Goal: Find specific page/section: Find specific page/section

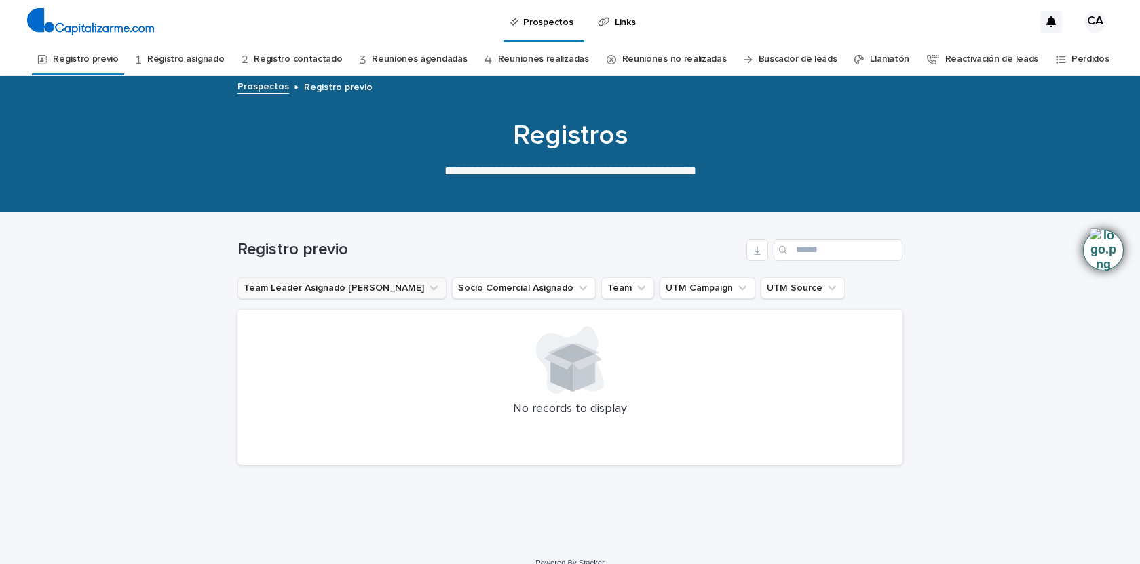
click at [332, 288] on button "Team Leader Asignado [PERSON_NAME]" at bounding box center [341, 288] width 209 height 22
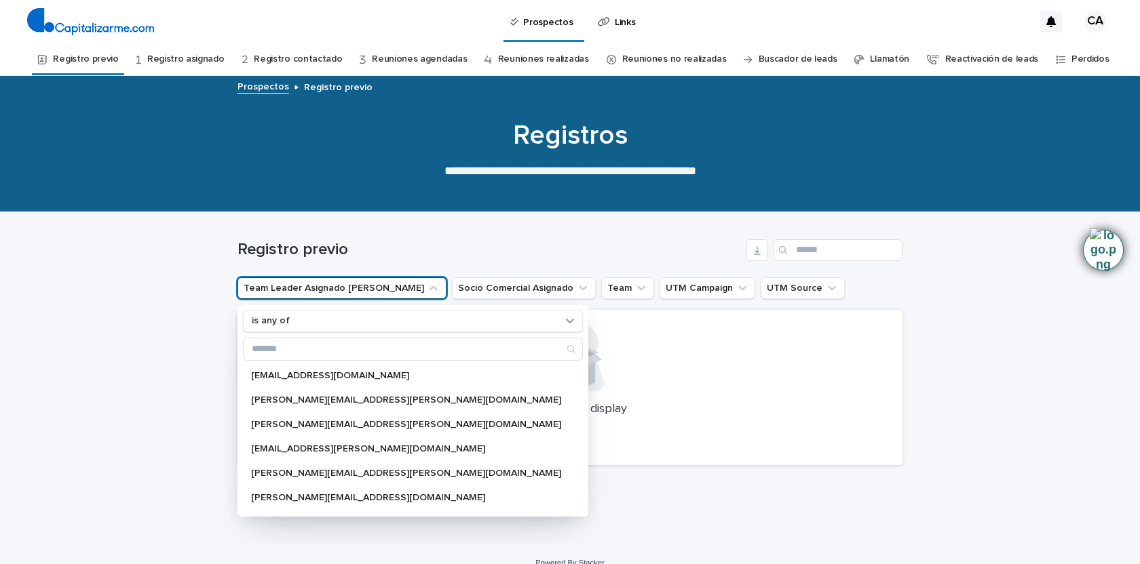
click at [183, 338] on div "Loading... Saving… Loading... Saving… Registro previo Team Leader Asignado LLam…" at bounding box center [570, 378] width 1140 height 332
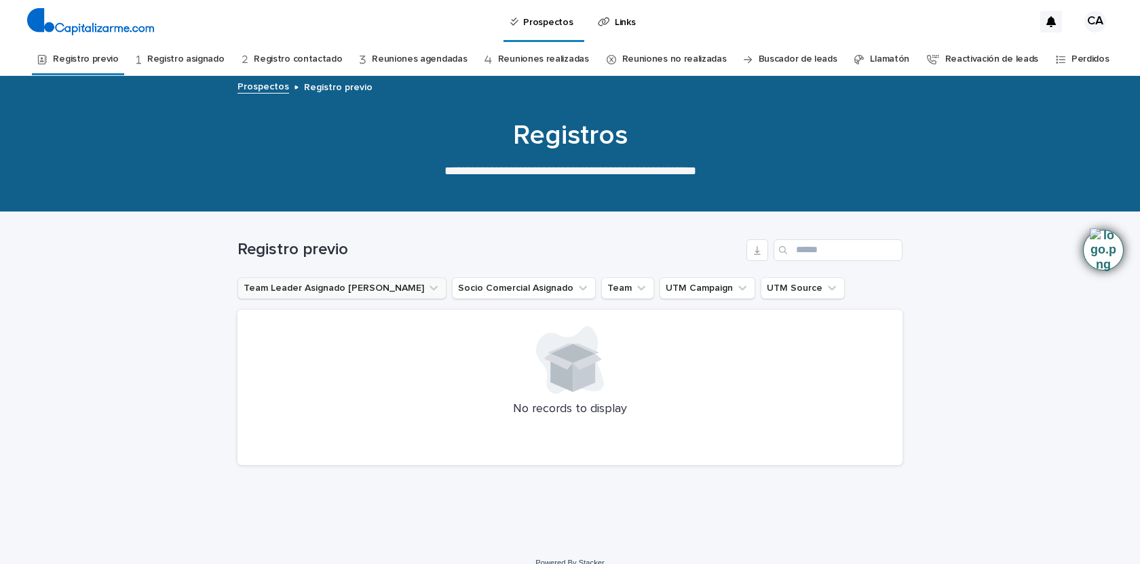
click at [427, 288] on icon "Team Leader Asignado LLamados" at bounding box center [434, 289] width 14 height 14
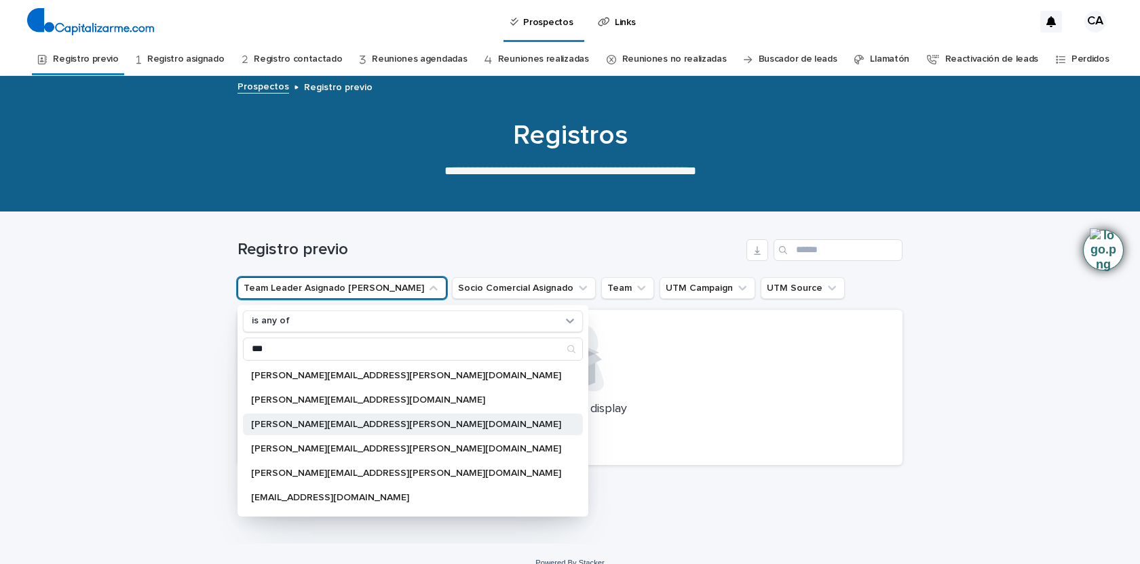
type input "***"
click at [317, 420] on p "[PERSON_NAME][EMAIL_ADDRESS][PERSON_NAME][DOMAIN_NAME]" at bounding box center [406, 424] width 310 height 9
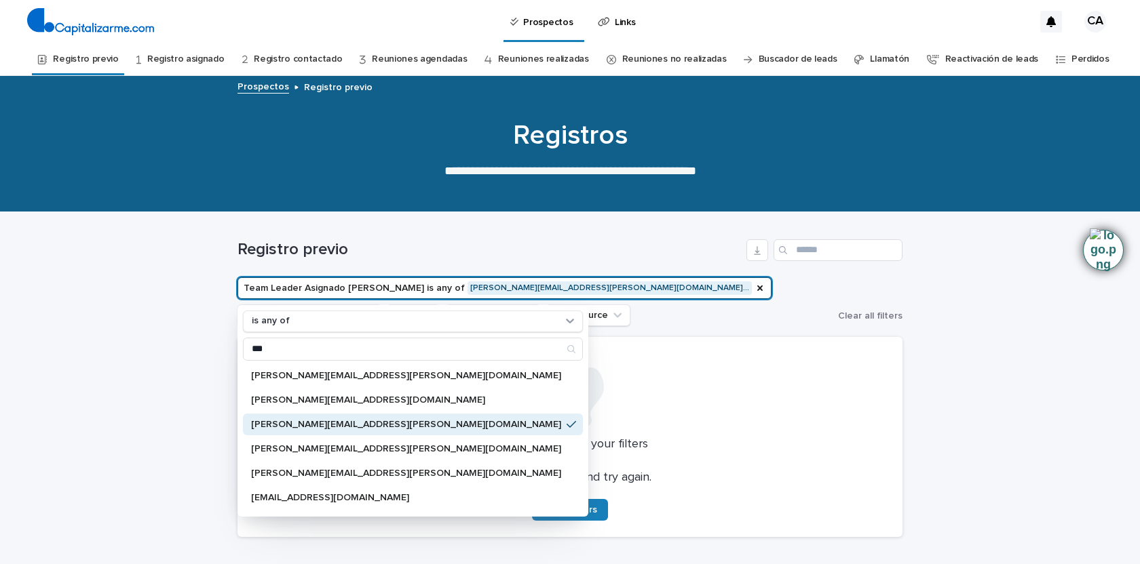
click at [188, 419] on div "Loading... Saving… Loading... Saving… Registro previo Team Leader Asignado LLam…" at bounding box center [570, 414] width 1140 height 404
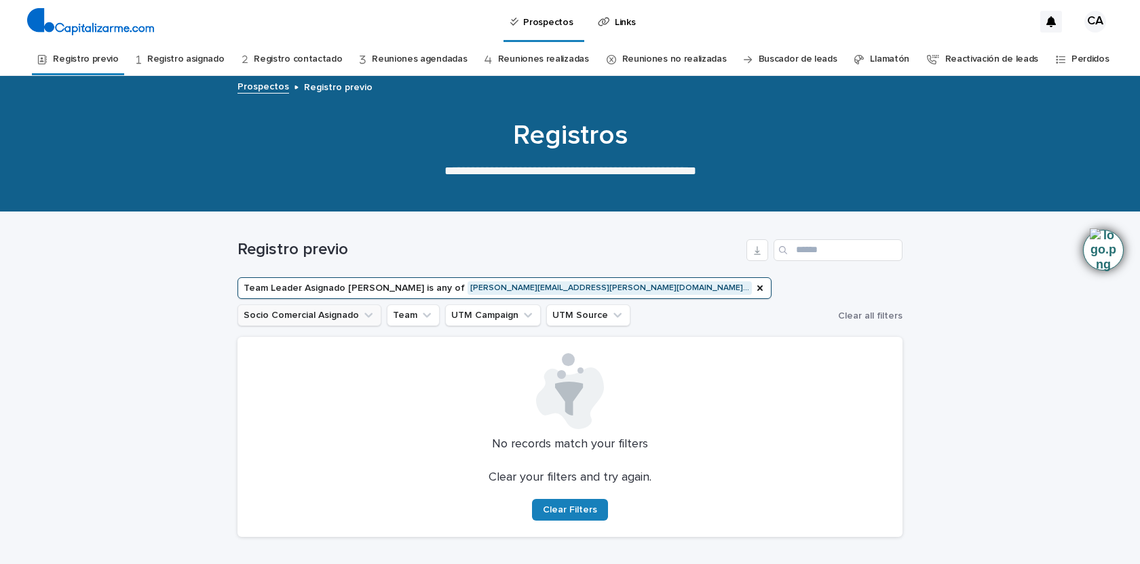
click at [375, 309] on icon "Socio Comercial Asignado" at bounding box center [369, 316] width 14 height 14
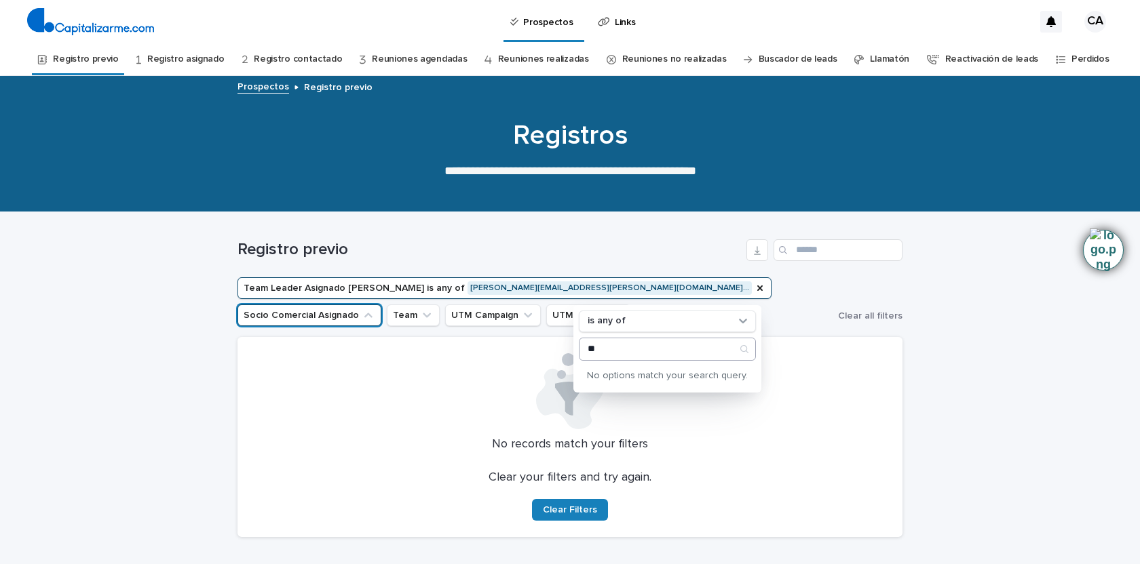
type input "*"
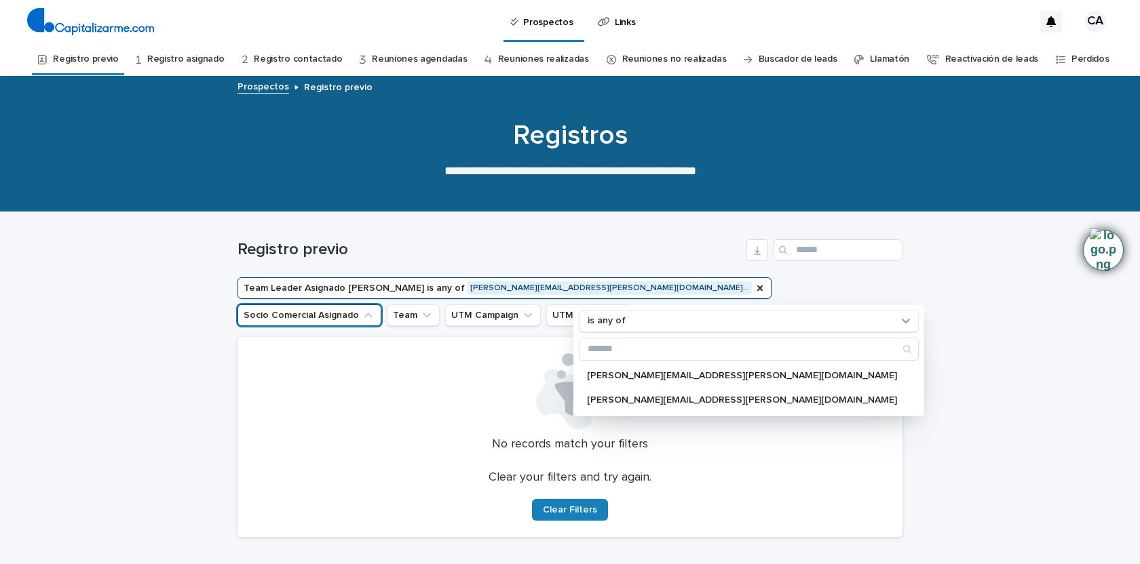
click at [791, 329] on ul "Team Leader Asignado [PERSON_NAME] is any of [PERSON_NAME][EMAIL_ADDRESS][PERSO…" at bounding box center [535, 302] width 600 height 54
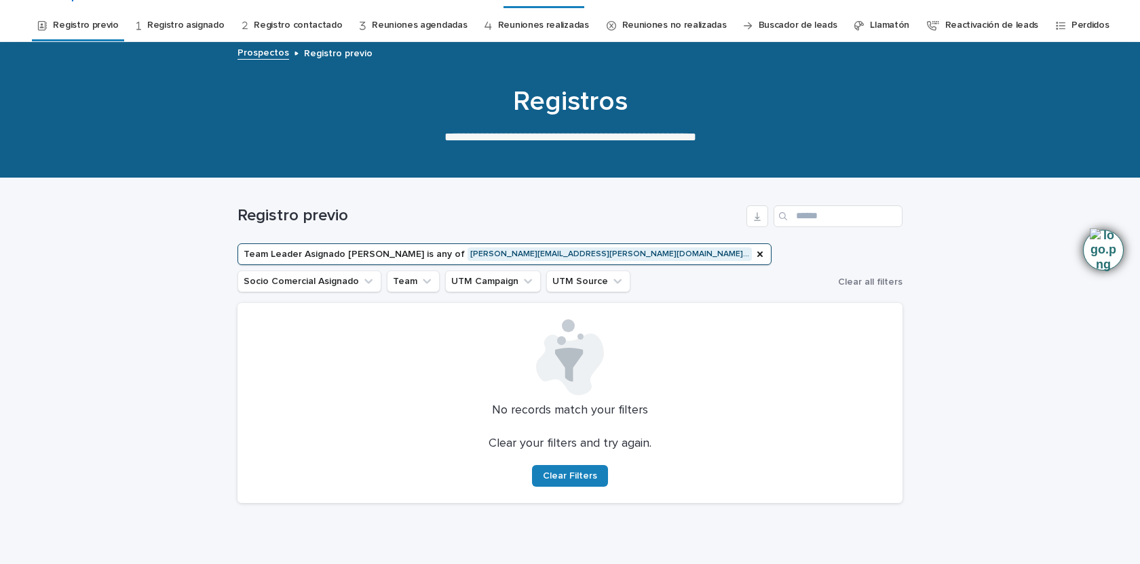
scroll to position [52, 0]
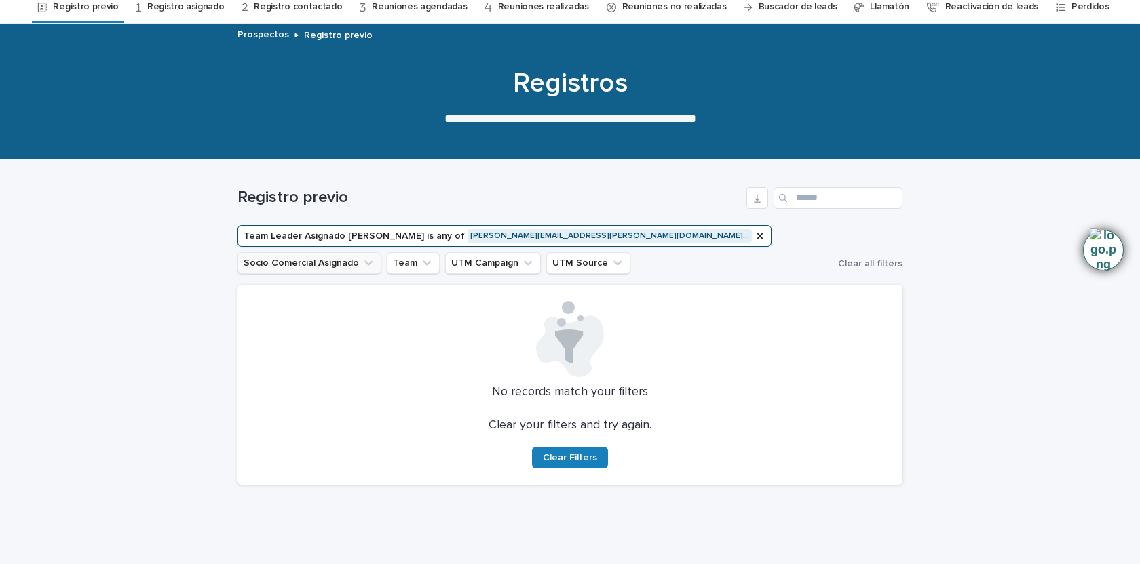
click at [375, 256] on icon "Socio Comercial Asignado" at bounding box center [369, 263] width 14 height 14
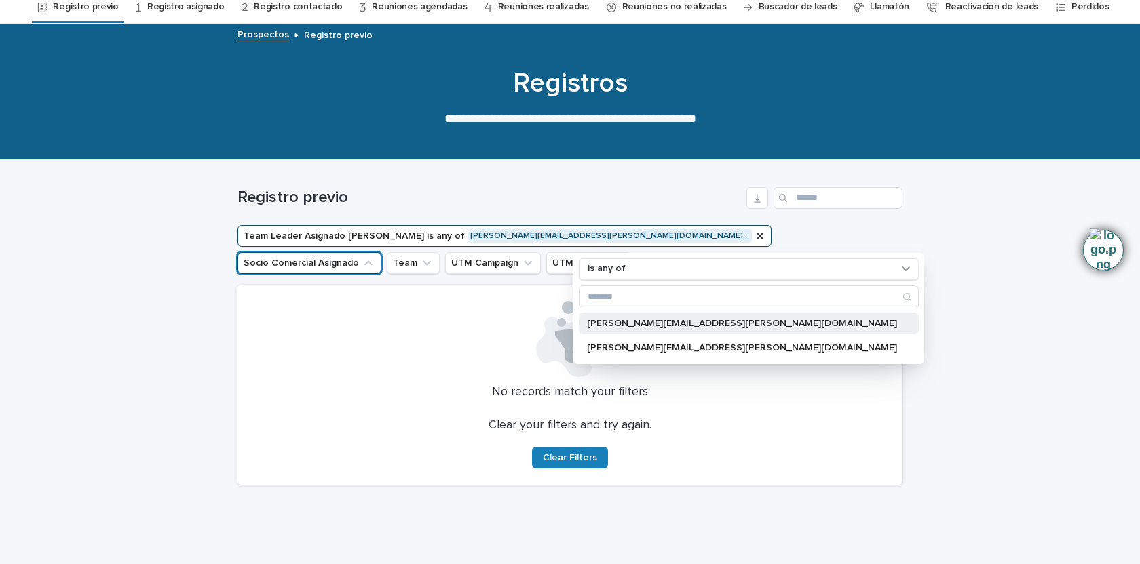
click at [665, 324] on p "[PERSON_NAME][EMAIL_ADDRESS][PERSON_NAME][DOMAIN_NAME]" at bounding box center [742, 323] width 310 height 9
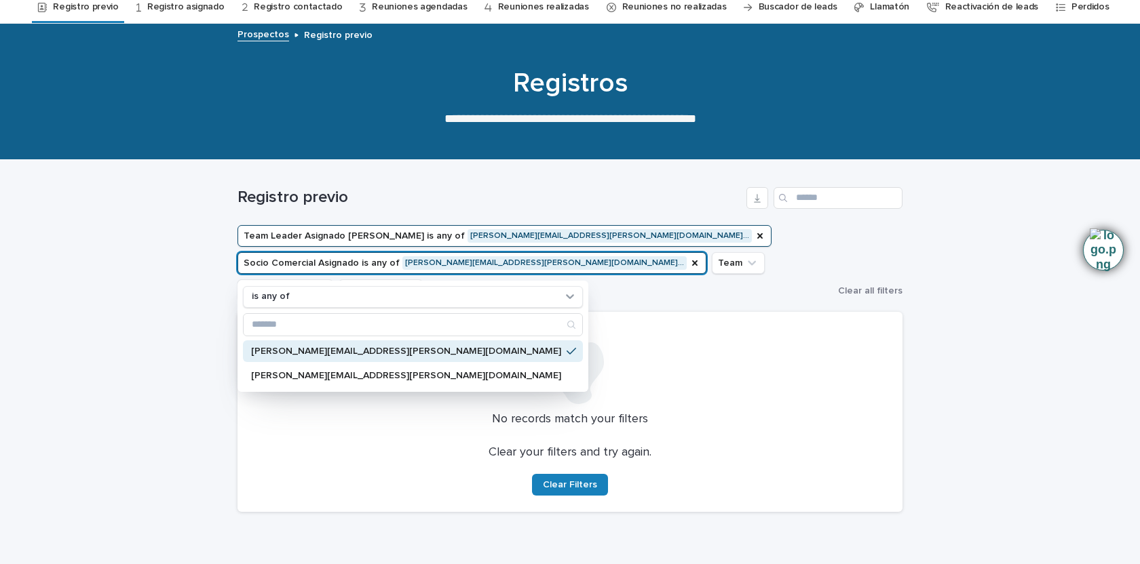
click at [136, 408] on div "Loading... Saving… Loading... Saving… Registro previo Team Leader Asignado LLam…" at bounding box center [570, 375] width 1140 height 431
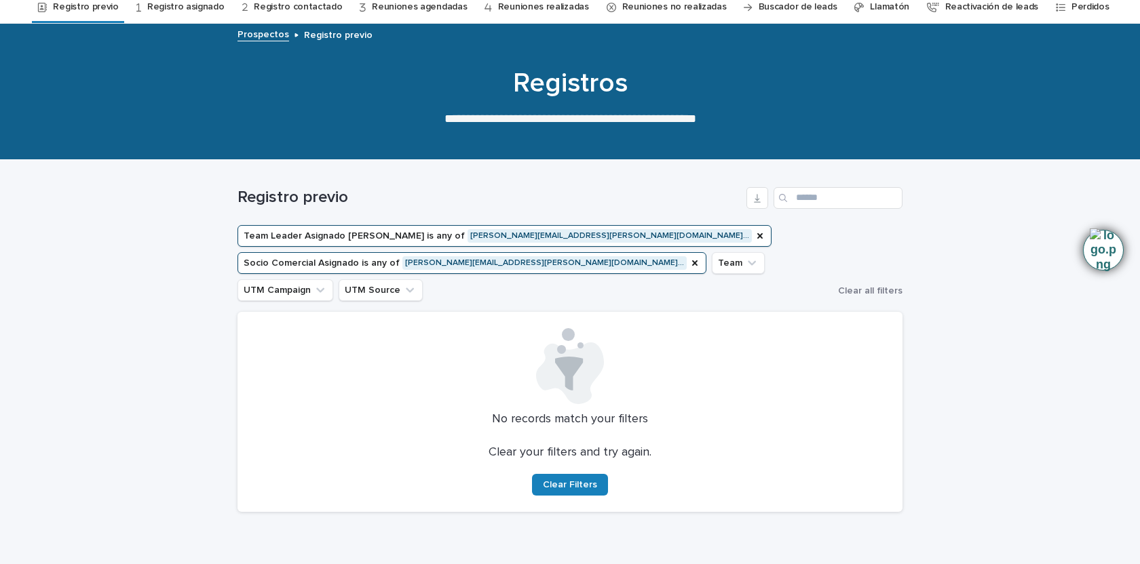
click at [97, 7] on link "Registro previo" at bounding box center [85, 7] width 65 height 32
